Goal: Use online tool/utility: Utilize a website feature to perform a specific function

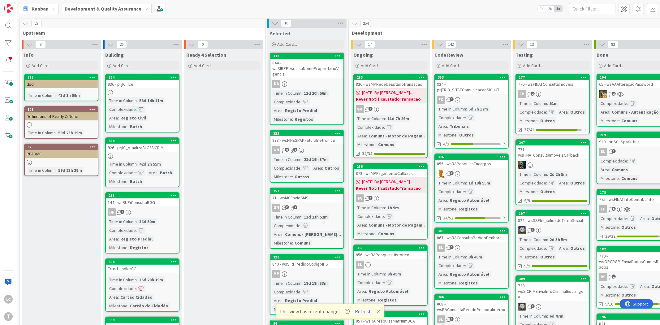
drag, startPoint x: 224, startPoint y: 123, endPoint x: 230, endPoint y: 145, distance: 23.0
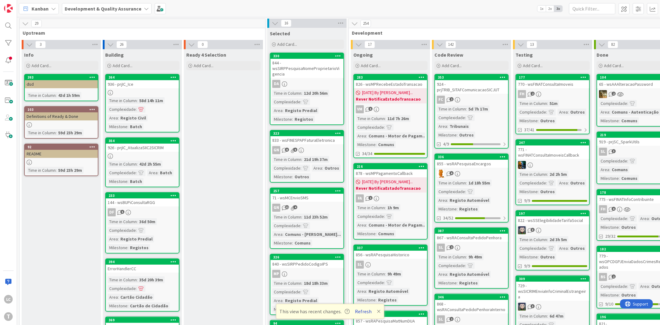
click at [363, 311] on button "Refresh" at bounding box center [362, 311] width 21 height 8
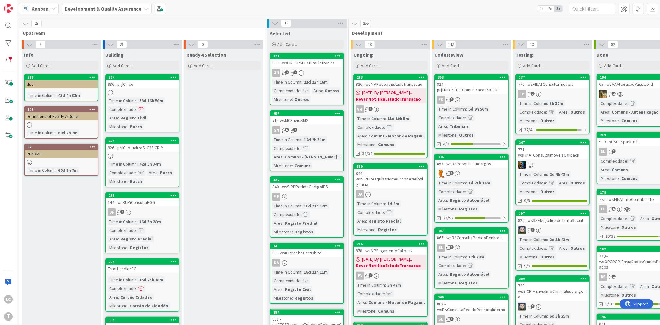
drag, startPoint x: 227, startPoint y: 194, endPoint x: 282, endPoint y: 231, distance: 66.2
